Goal: Information Seeking & Learning: Find specific fact

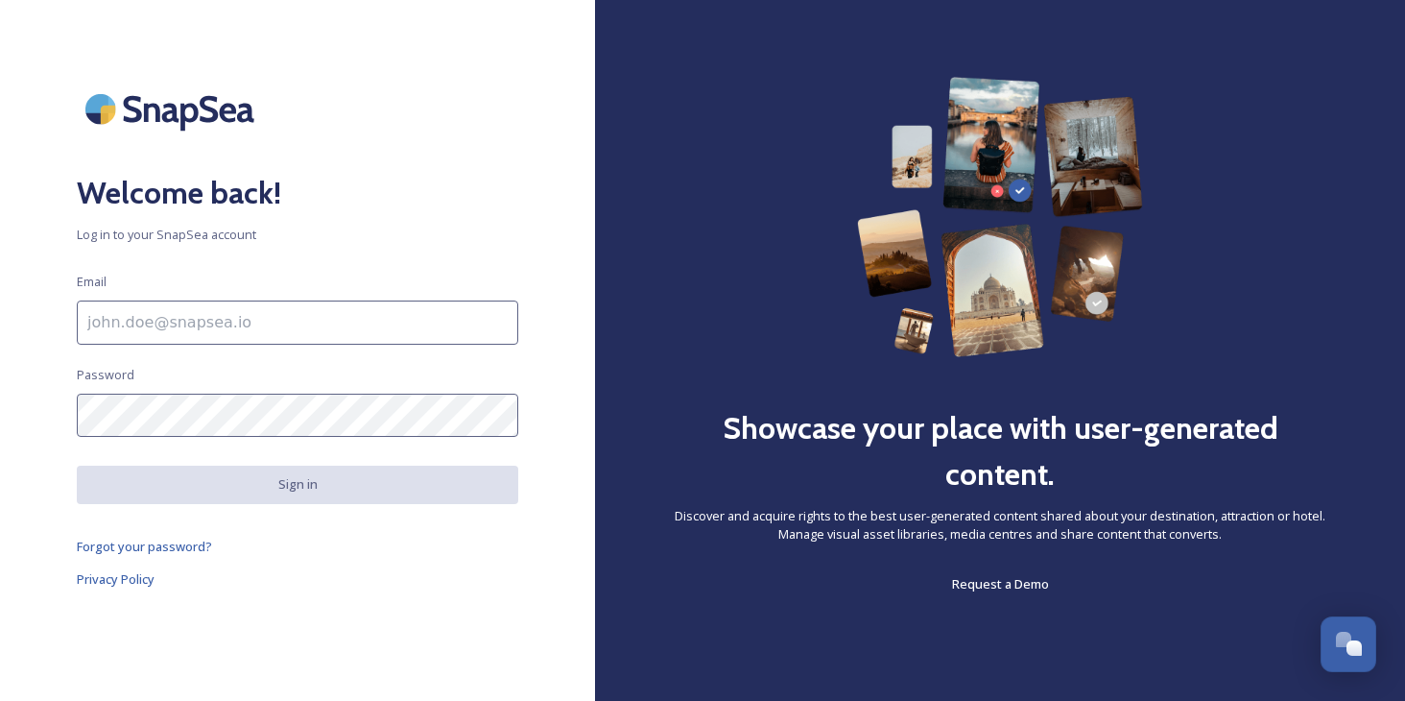
click at [143, 329] on input at bounding box center [298, 322] width 442 height 44
type input "[EMAIL_ADDRESS][DOMAIN_NAME]"
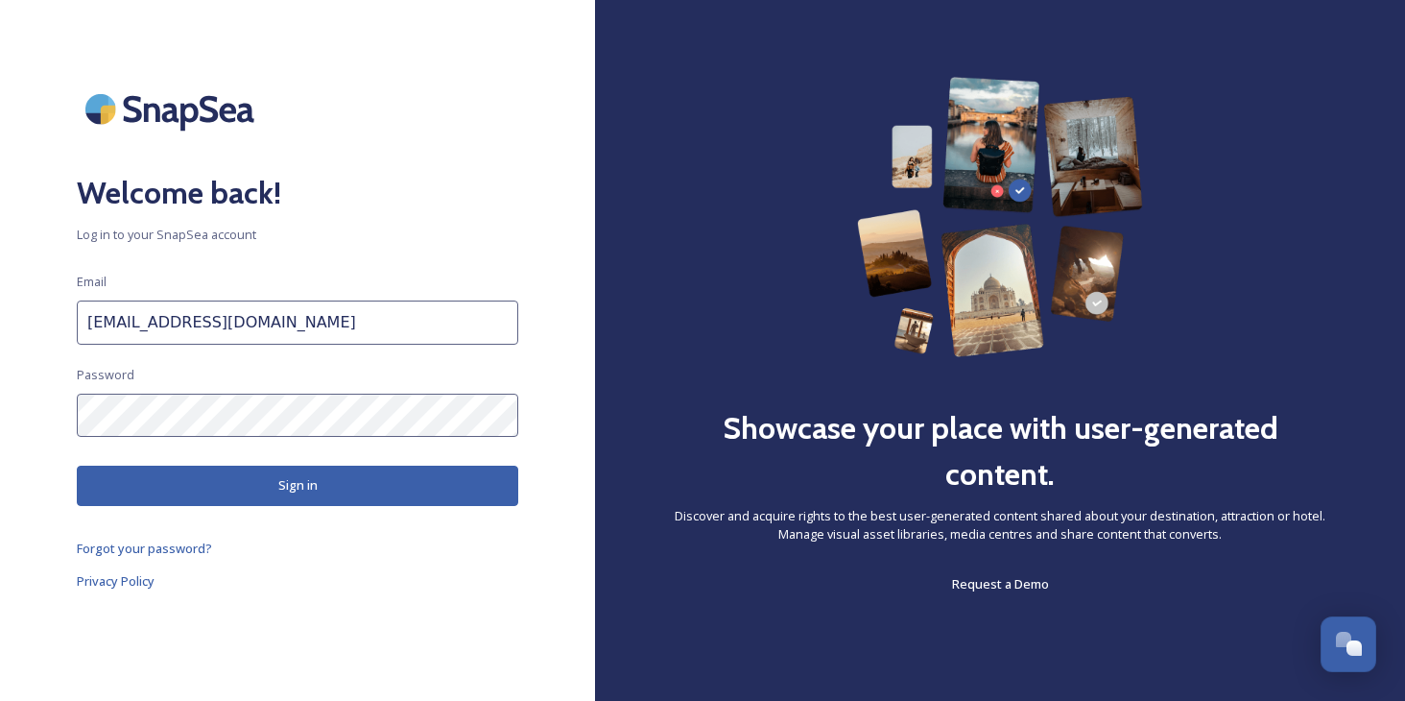
click at [191, 490] on button "Sign in" at bounding box center [298, 485] width 442 height 39
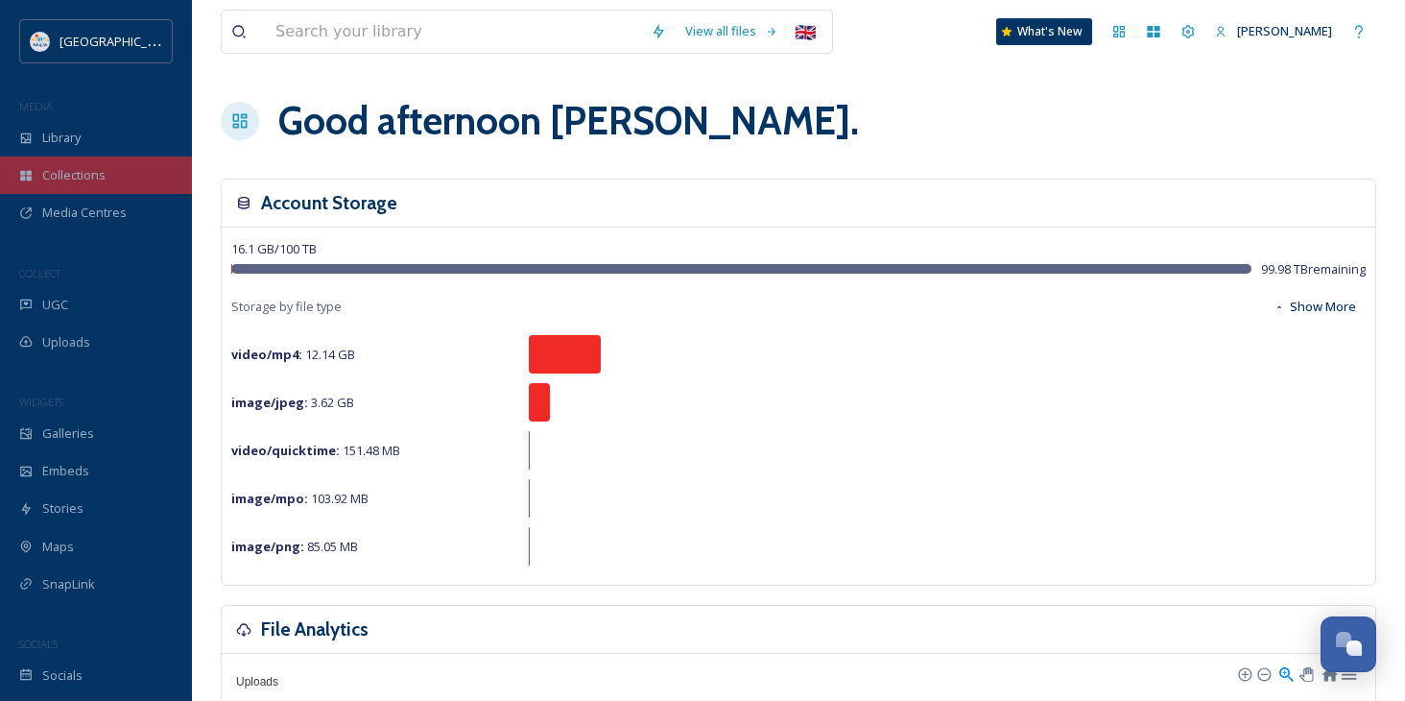
click at [71, 158] on div "Collections" at bounding box center [96, 174] width 192 height 37
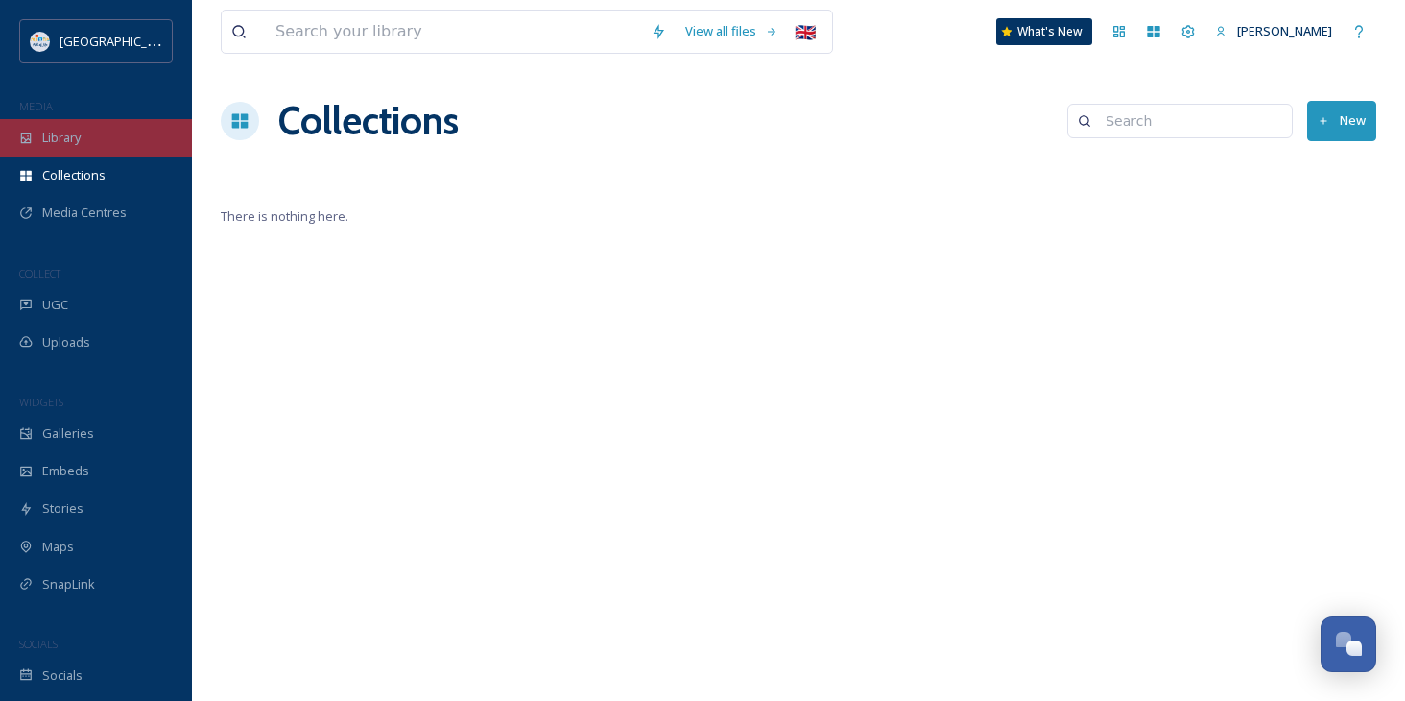
click at [63, 135] on span "Library" at bounding box center [61, 138] width 38 height 18
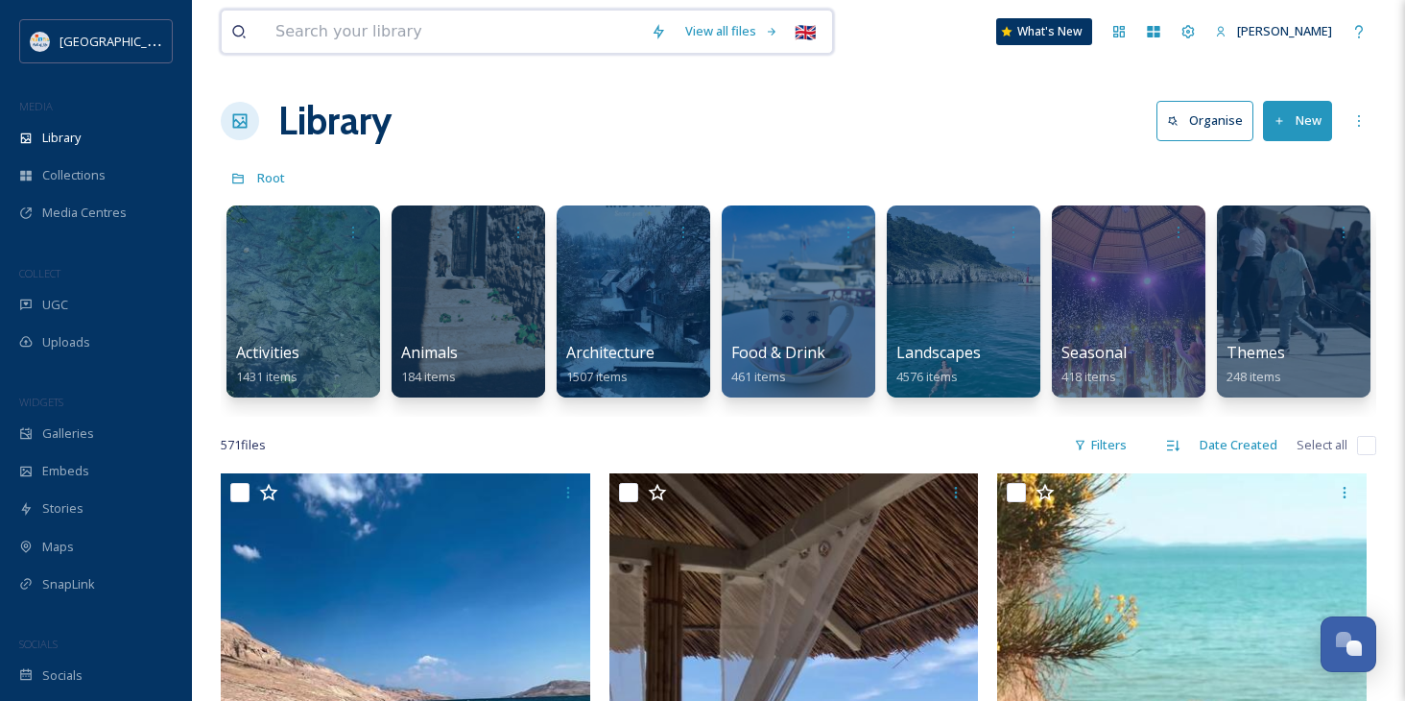
click at [364, 27] on input at bounding box center [453, 32] width 375 height 42
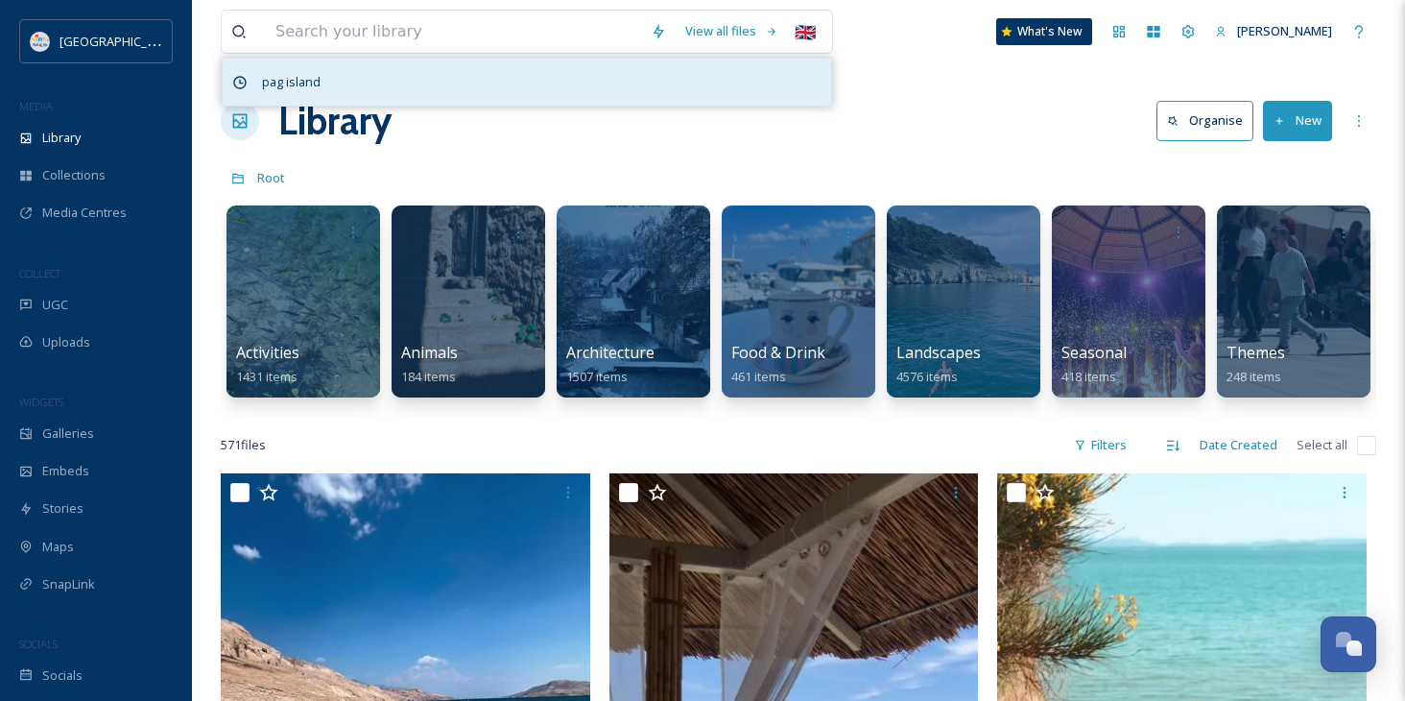
click at [259, 83] on span "pag island" at bounding box center [291, 82] width 78 height 28
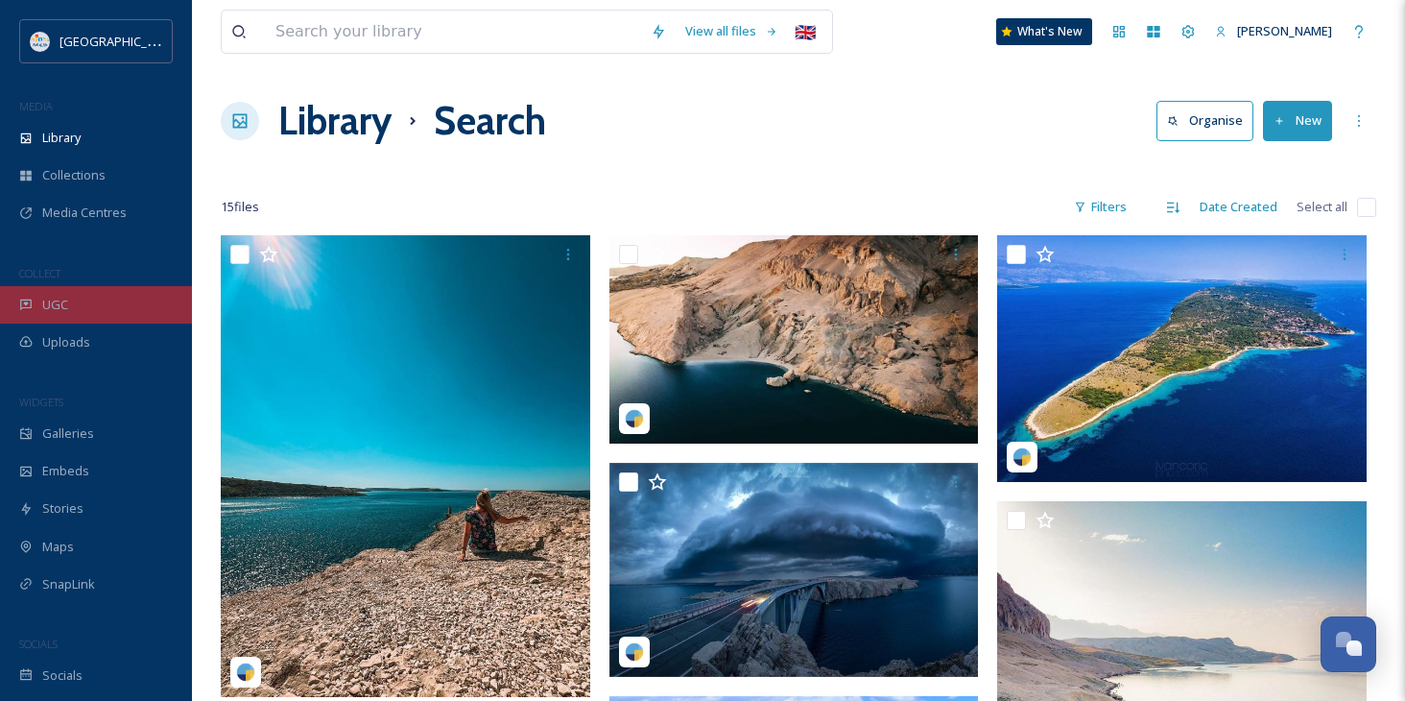
click at [15, 321] on div "UGC" at bounding box center [96, 304] width 192 height 37
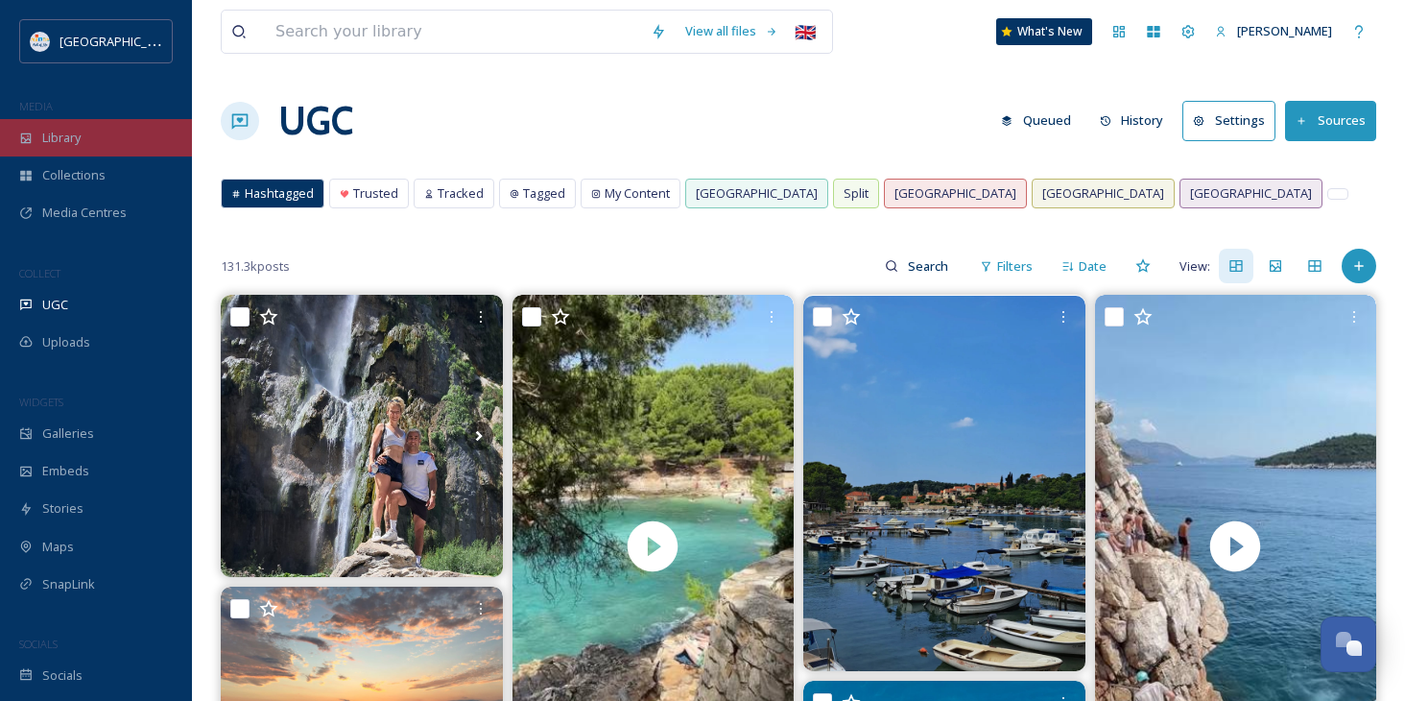
click at [48, 136] on span "Library" at bounding box center [61, 138] width 38 height 18
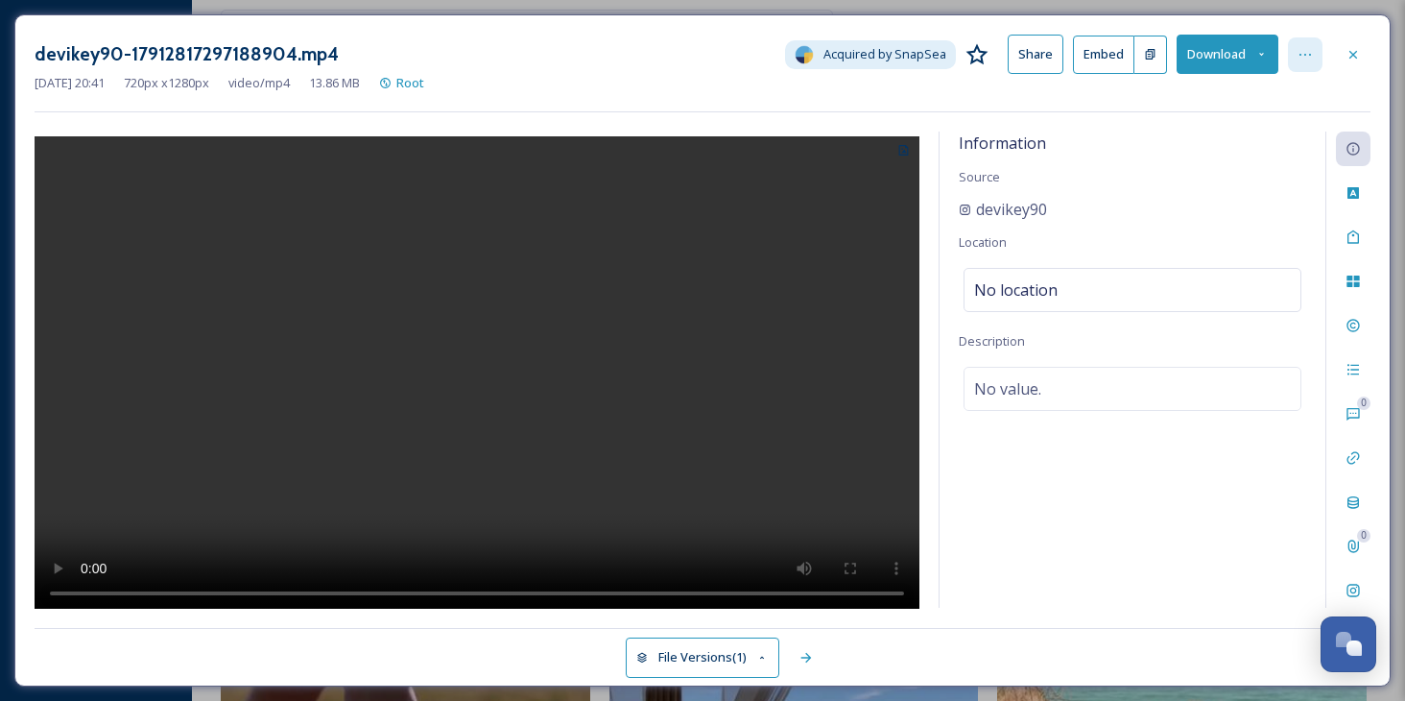
click at [1294, 48] on div at bounding box center [1305, 54] width 35 height 35
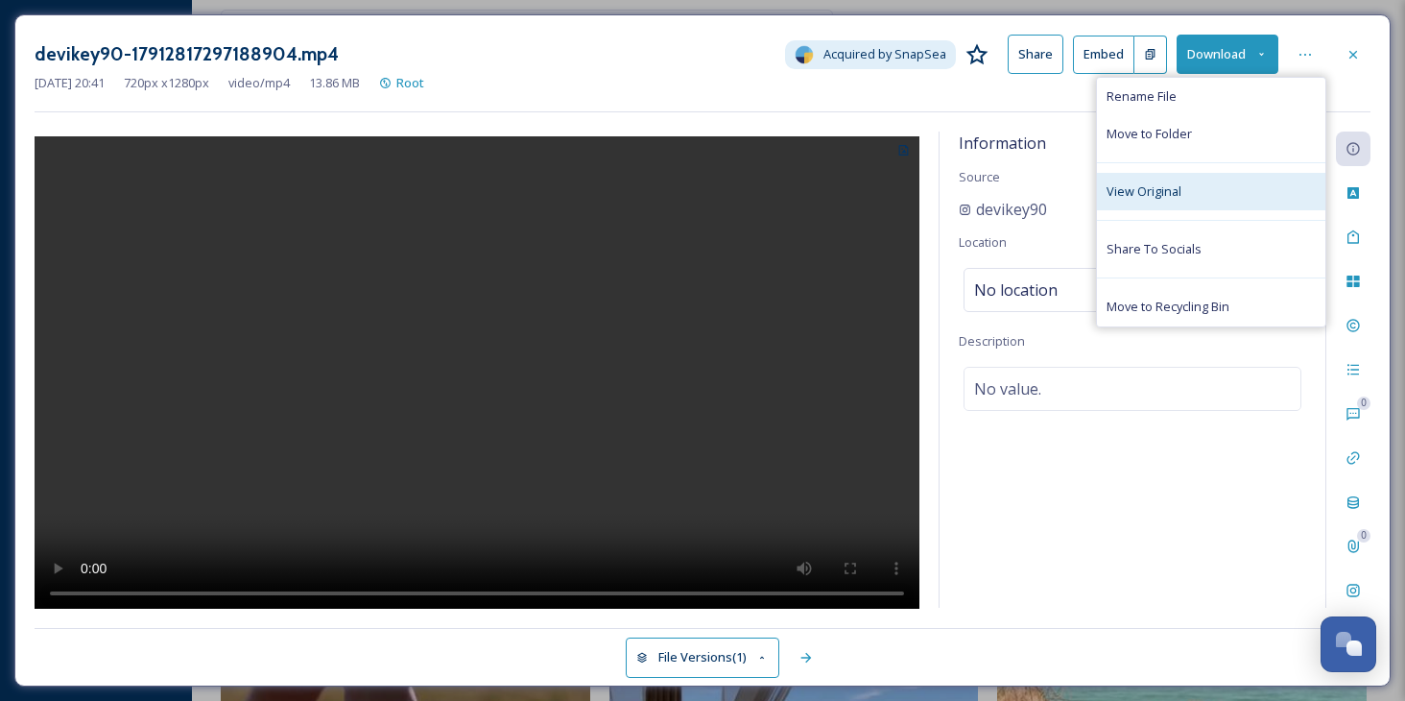
click at [1137, 184] on span "View Original" at bounding box center [1144, 191] width 75 height 18
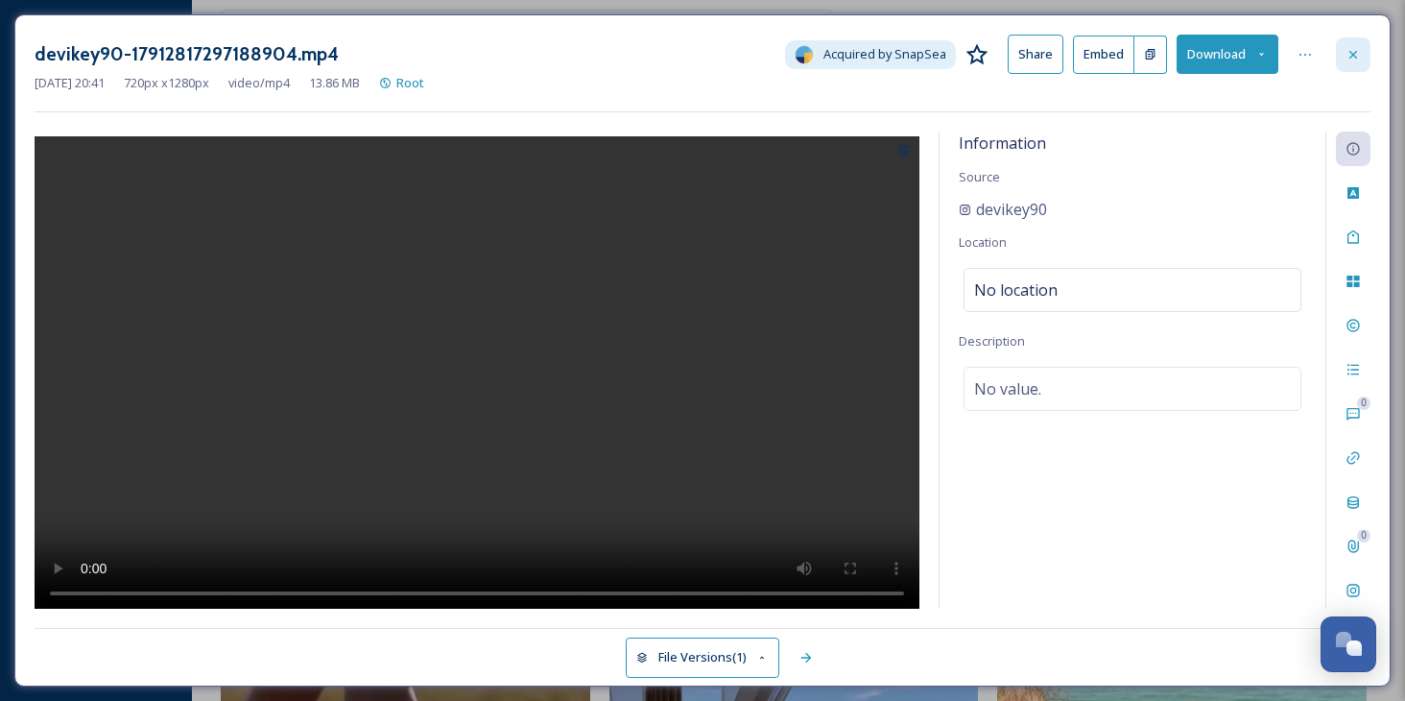
click at [1358, 43] on div at bounding box center [1353, 54] width 35 height 35
